Goal: Information Seeking & Learning: Learn about a topic

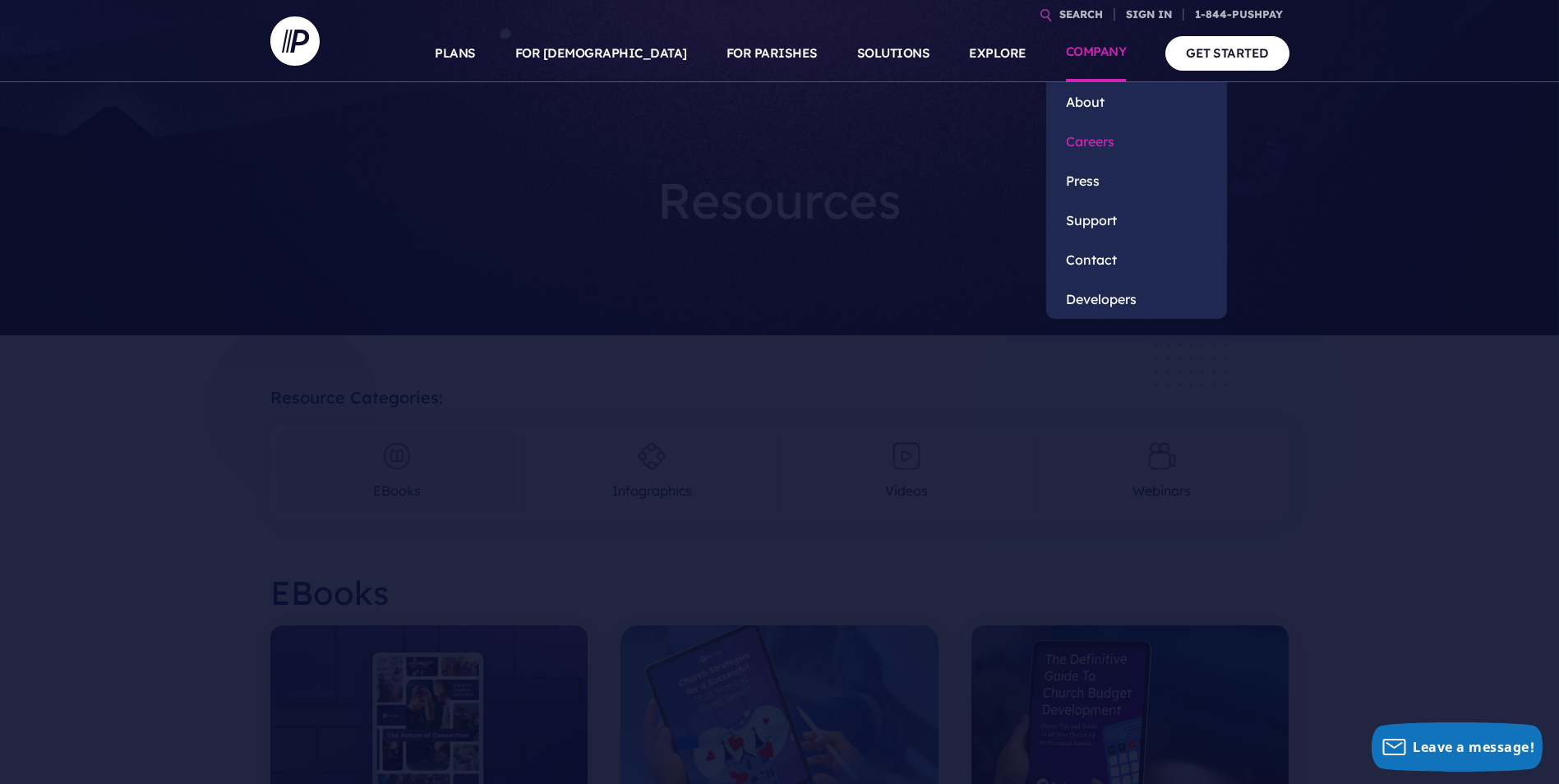
click at [1103, 144] on link "Careers" at bounding box center [1136, 141] width 181 height 39
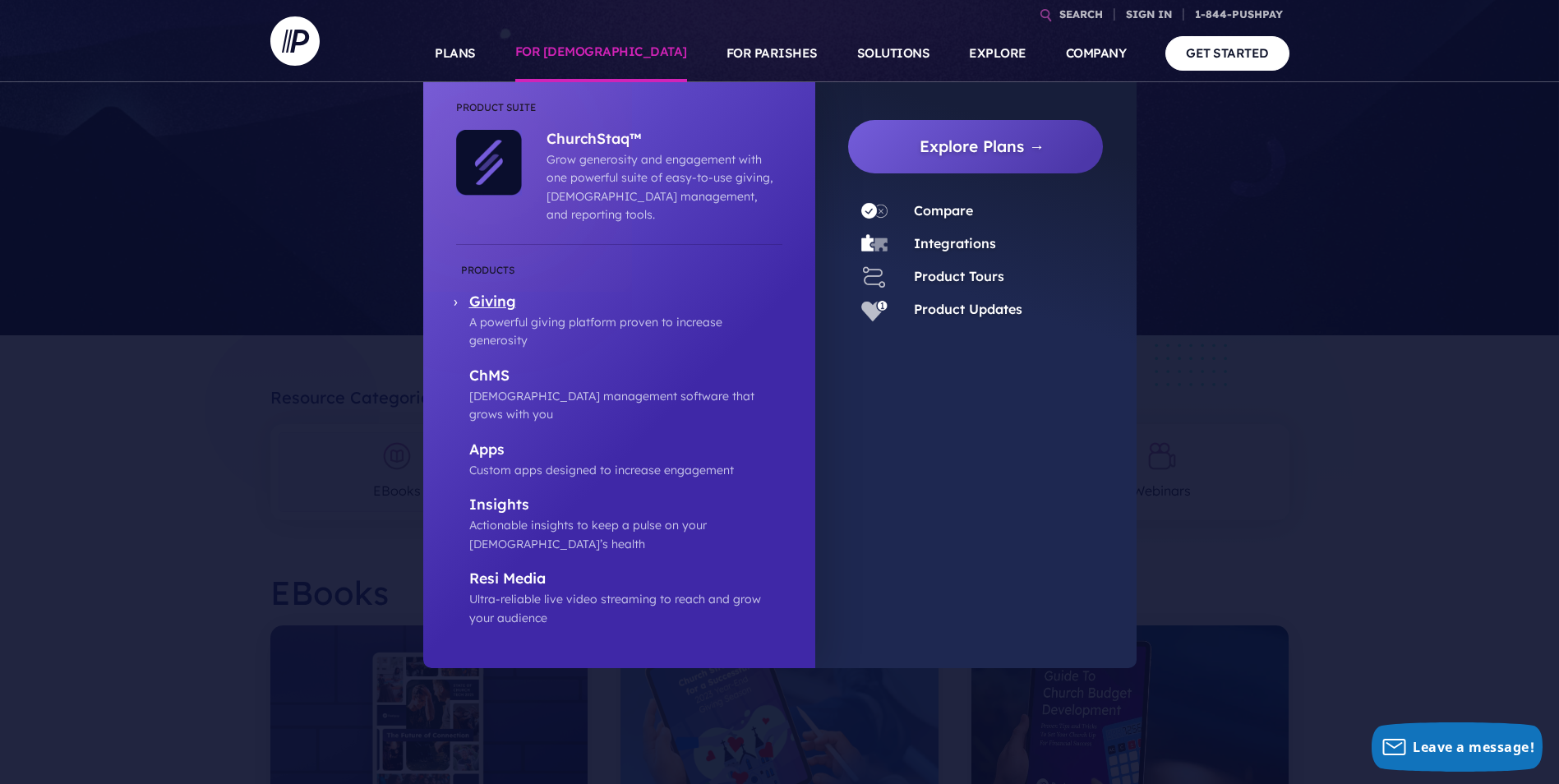
click at [533, 293] on p "Giving" at bounding box center [625, 303] width 313 height 21
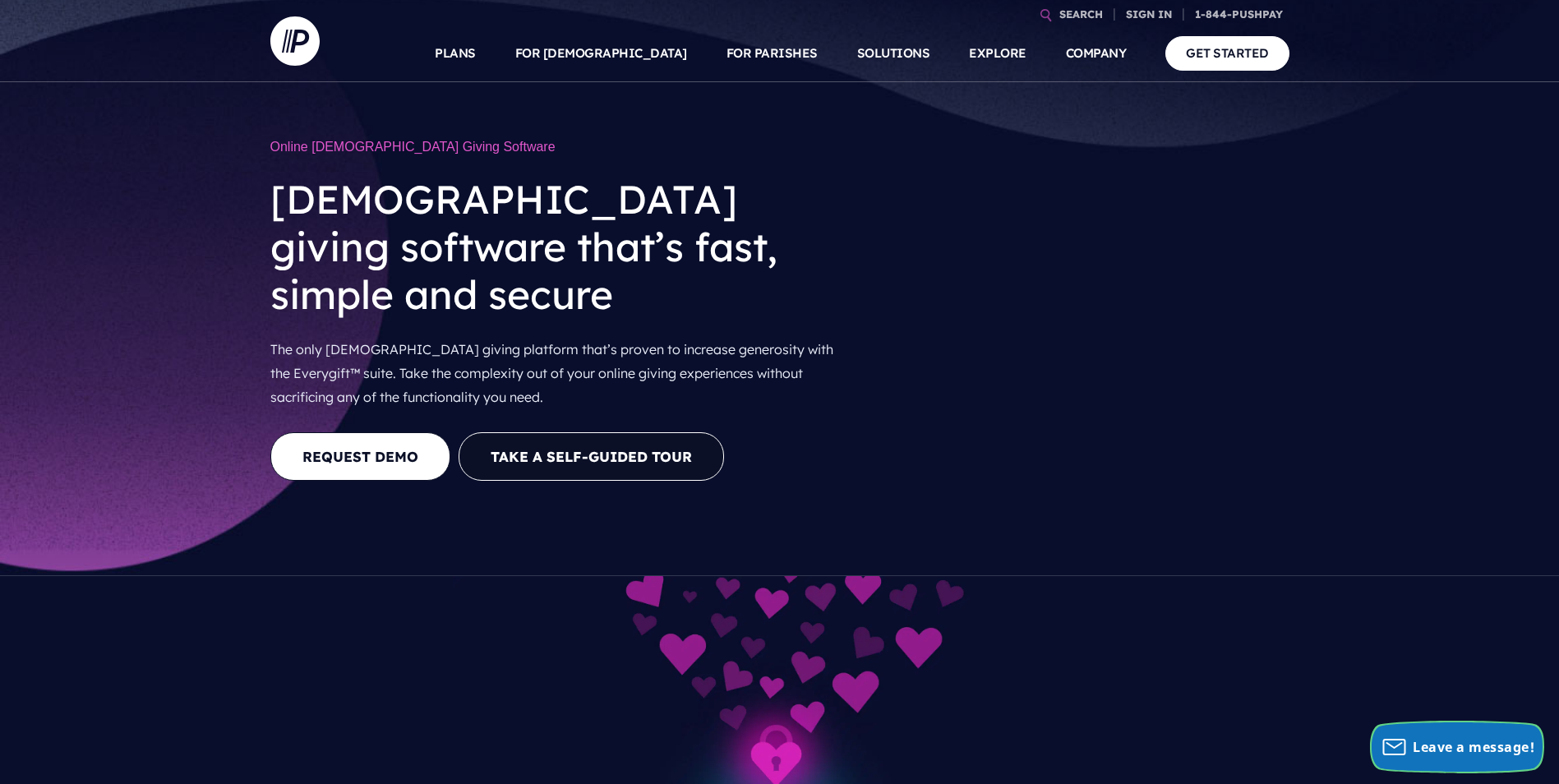
click at [1430, 737] on span "Leave a message!" at bounding box center [1473, 746] width 122 height 18
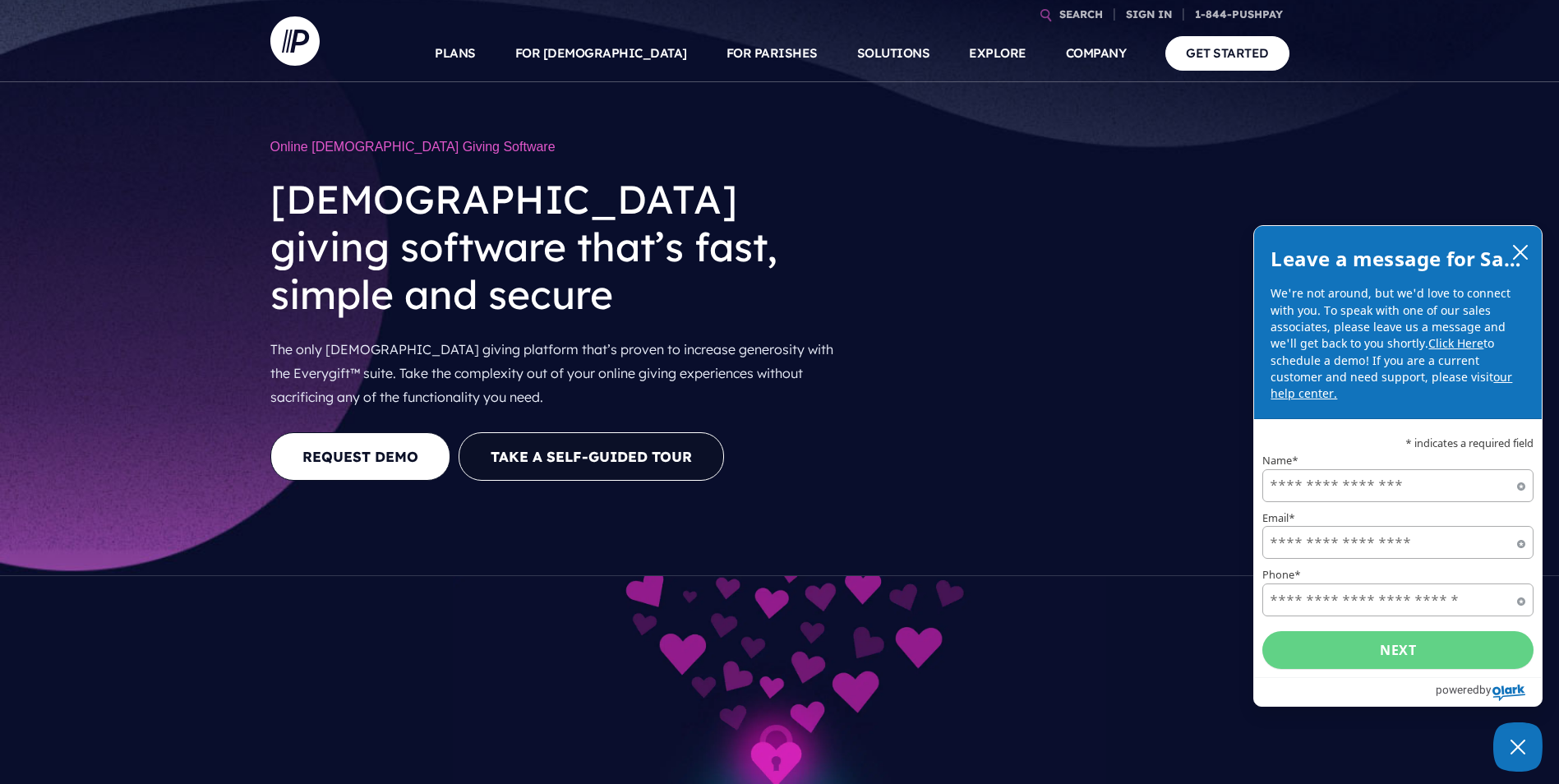
click at [1527, 246] on icon "close chatbox" at bounding box center [1520, 253] width 17 height 17
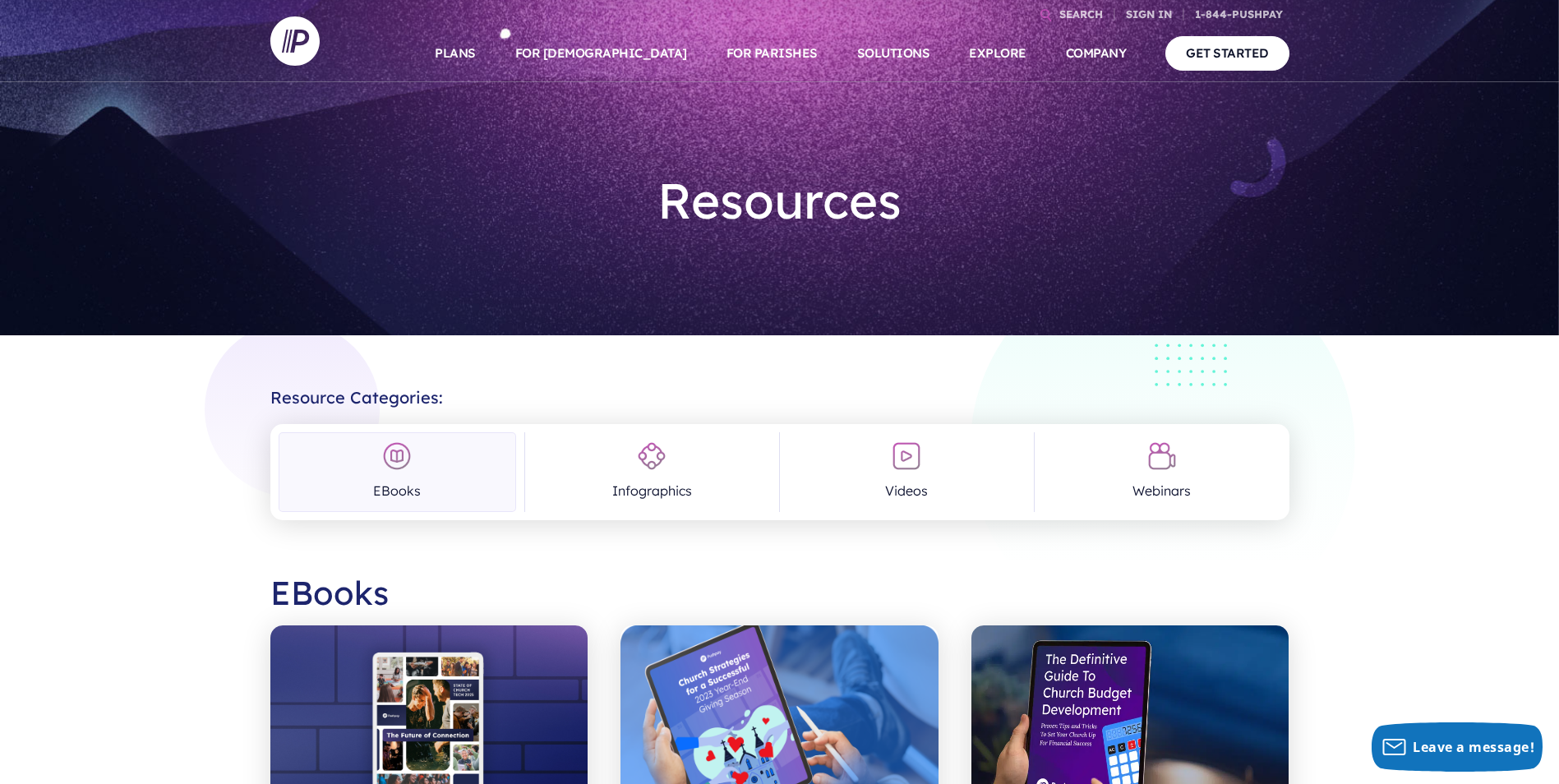
drag, startPoint x: 241, startPoint y: 192, endPoint x: 736, endPoint y: 559, distance: 616.2
click at [736, 559] on h2 "EBooks" at bounding box center [780, 592] width 1019 height 65
